Goal: Entertainment & Leisure: Consume media (video, audio)

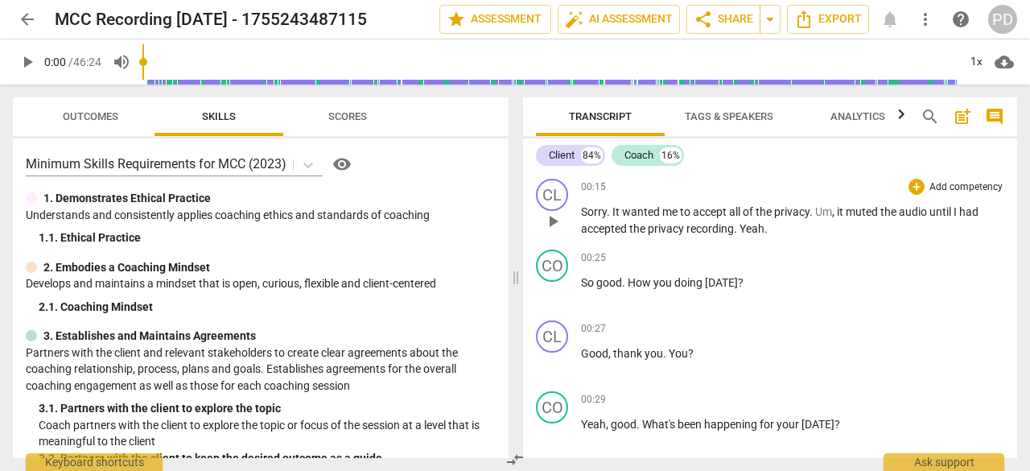
click at [552, 221] on span "play_arrow" at bounding box center [552, 221] width 19 height 19
click at [555, 219] on span "play_arrow" at bounding box center [552, 221] width 19 height 19
click at [555, 219] on span "pause" at bounding box center [552, 221] width 19 height 19
click at [26, 62] on span "play_arrow" at bounding box center [27, 61] width 19 height 19
click at [26, 62] on span "pause" at bounding box center [27, 61] width 19 height 19
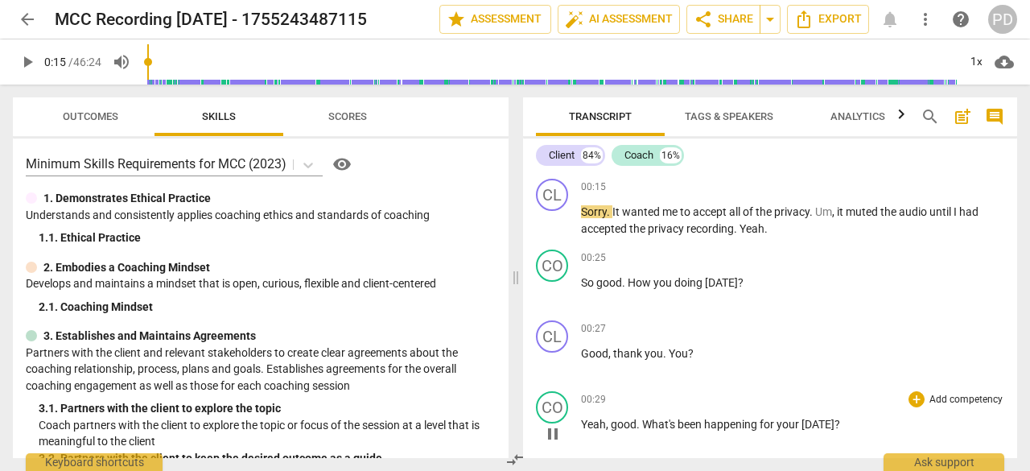
type input "15"
